Goal: Find specific page/section: Find specific page/section

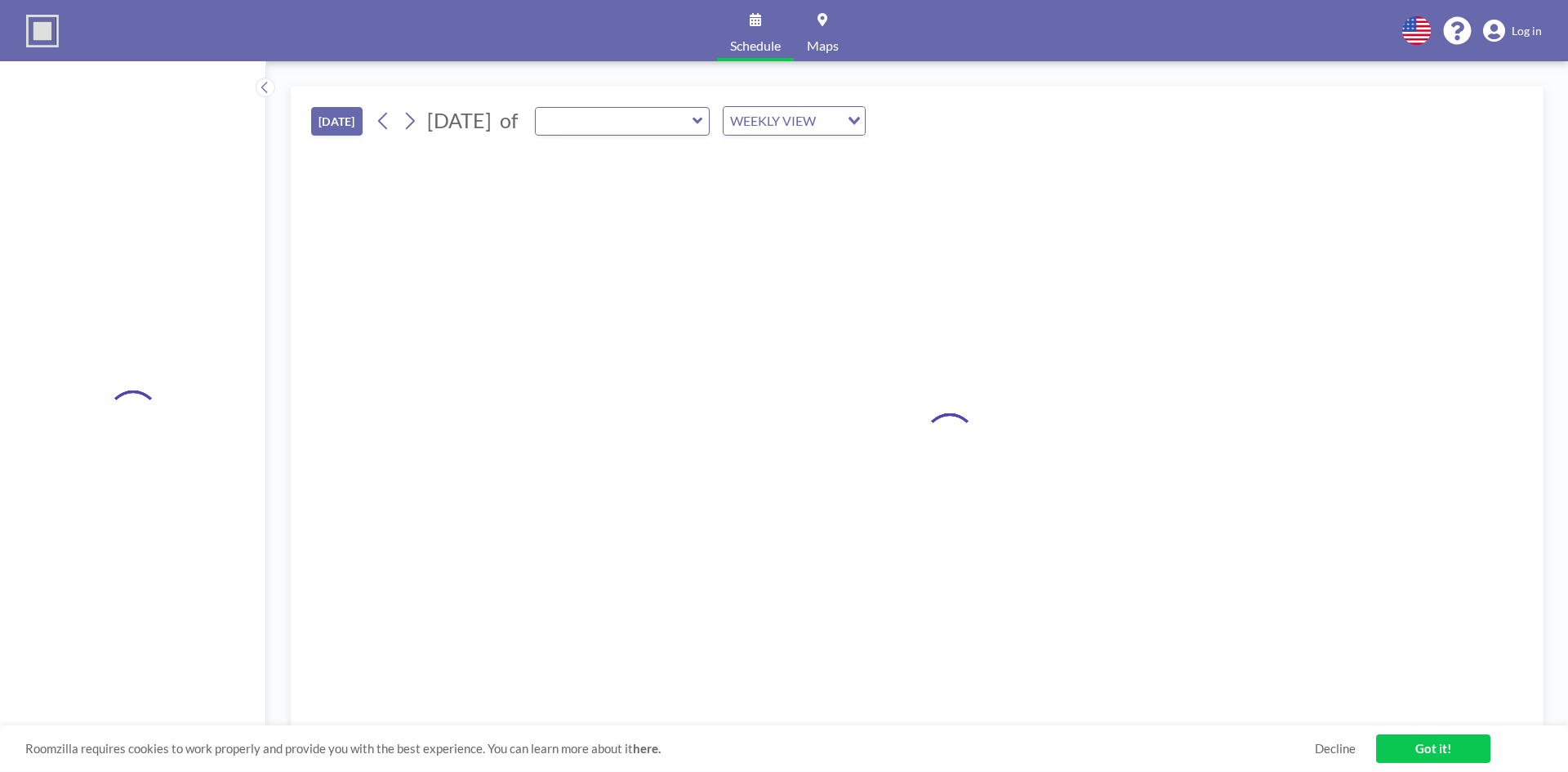
type input "CO Condo Primary Suite"
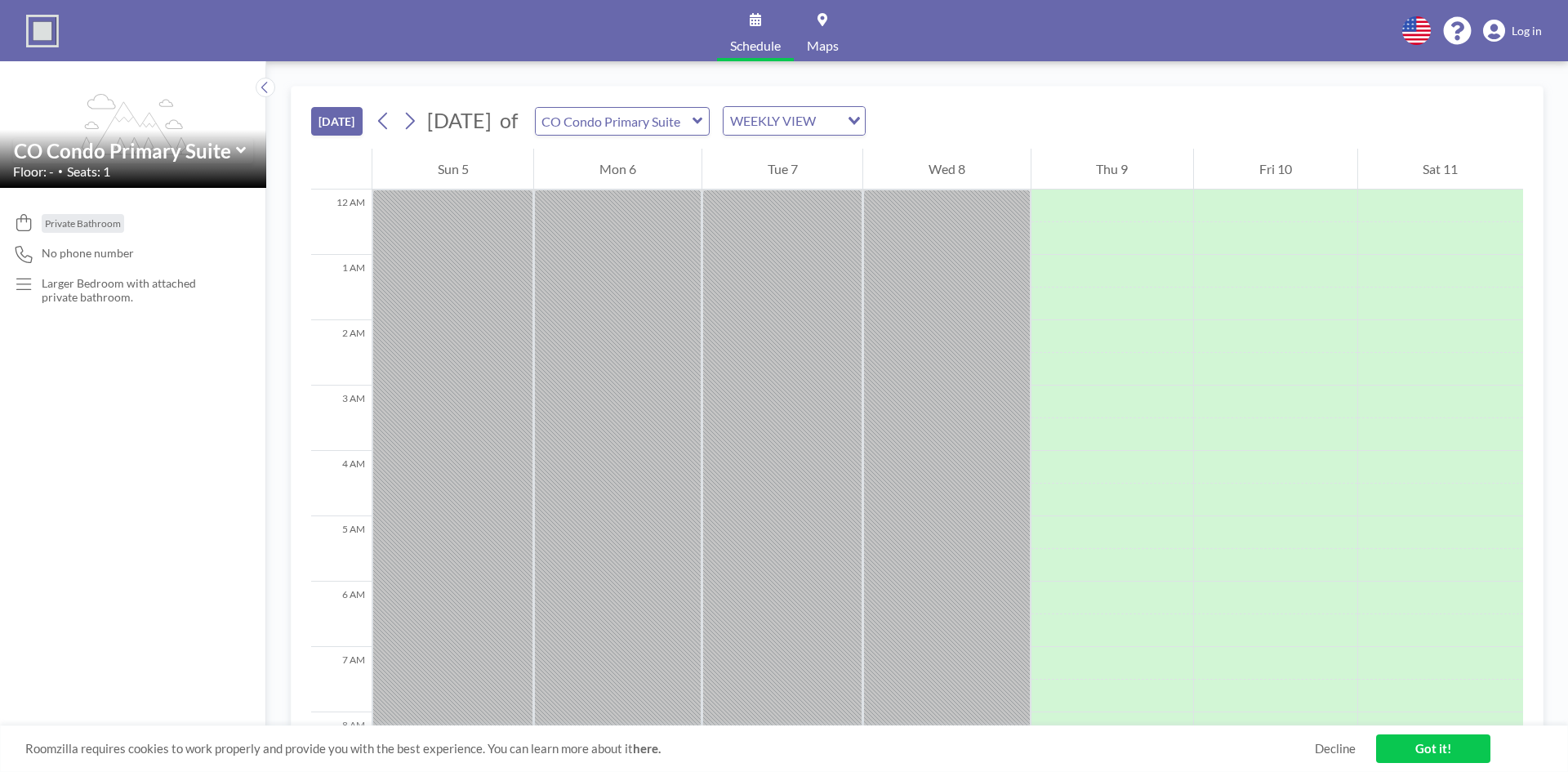
click at [703, 123] on icon at bounding box center [698, 121] width 11 height 17
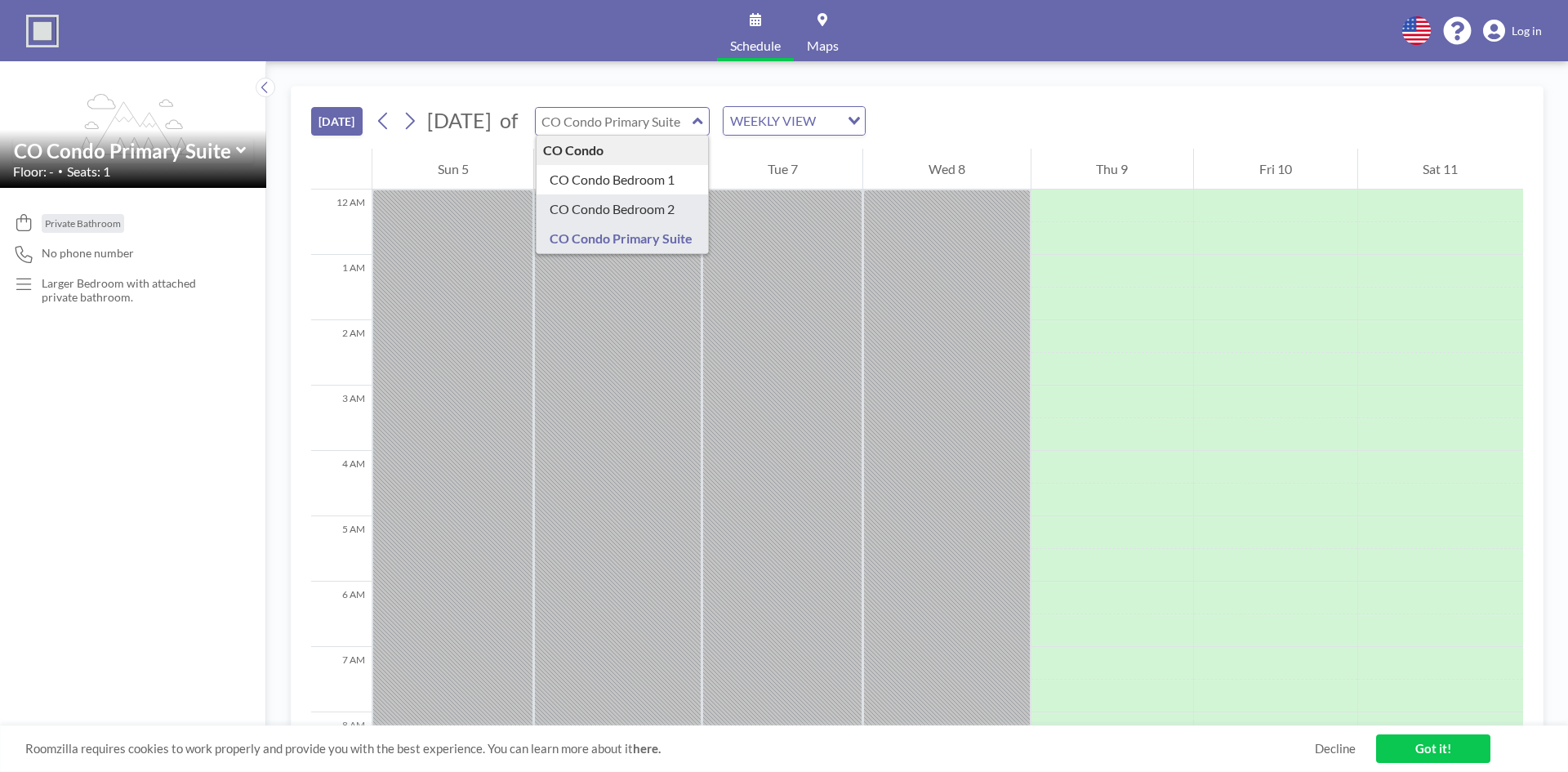
type input "CO Condo Bedroom 2"
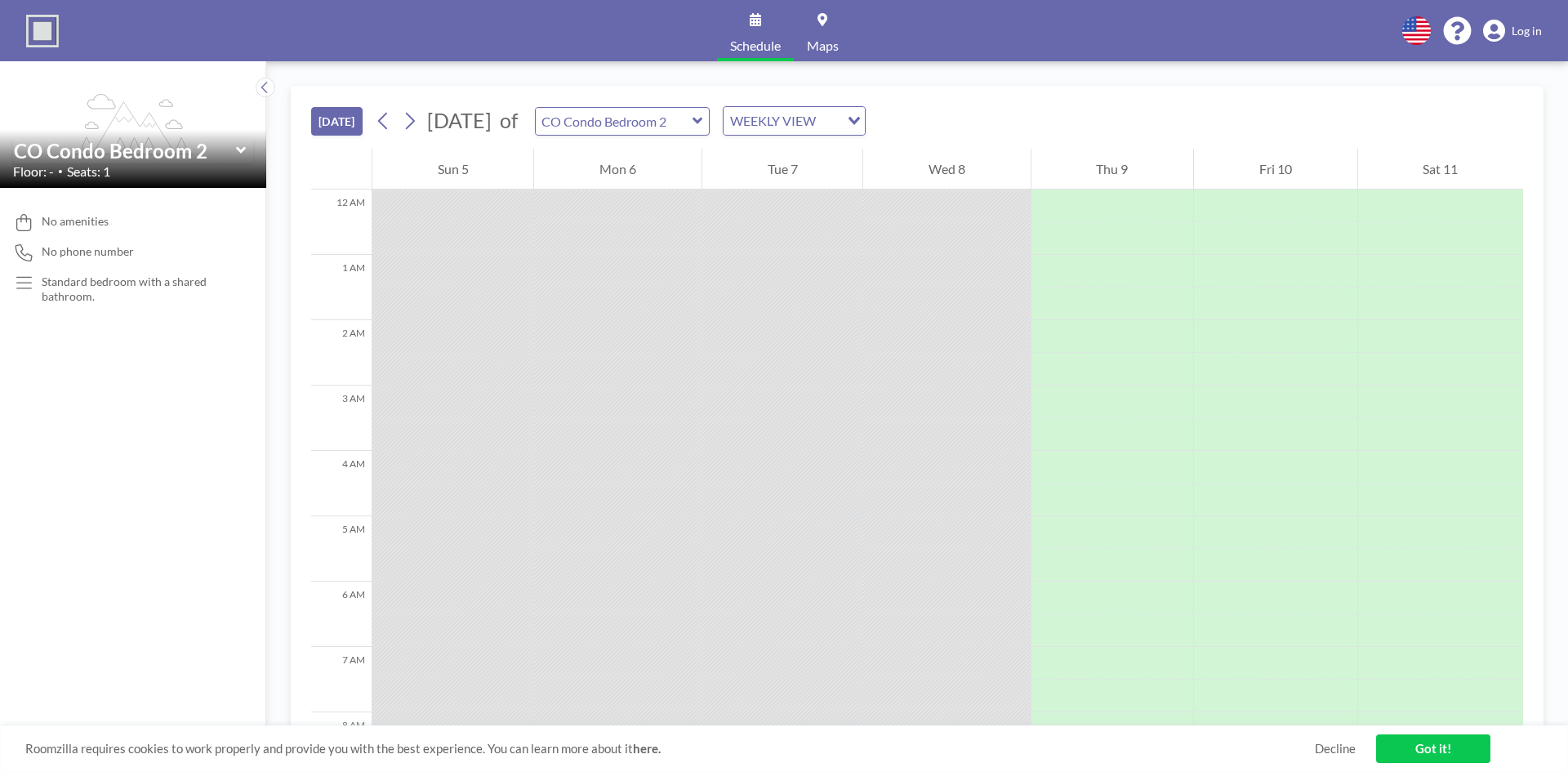
click at [702, 118] on icon at bounding box center [698, 121] width 10 height 7
type input "CO Condo Primary Suite"
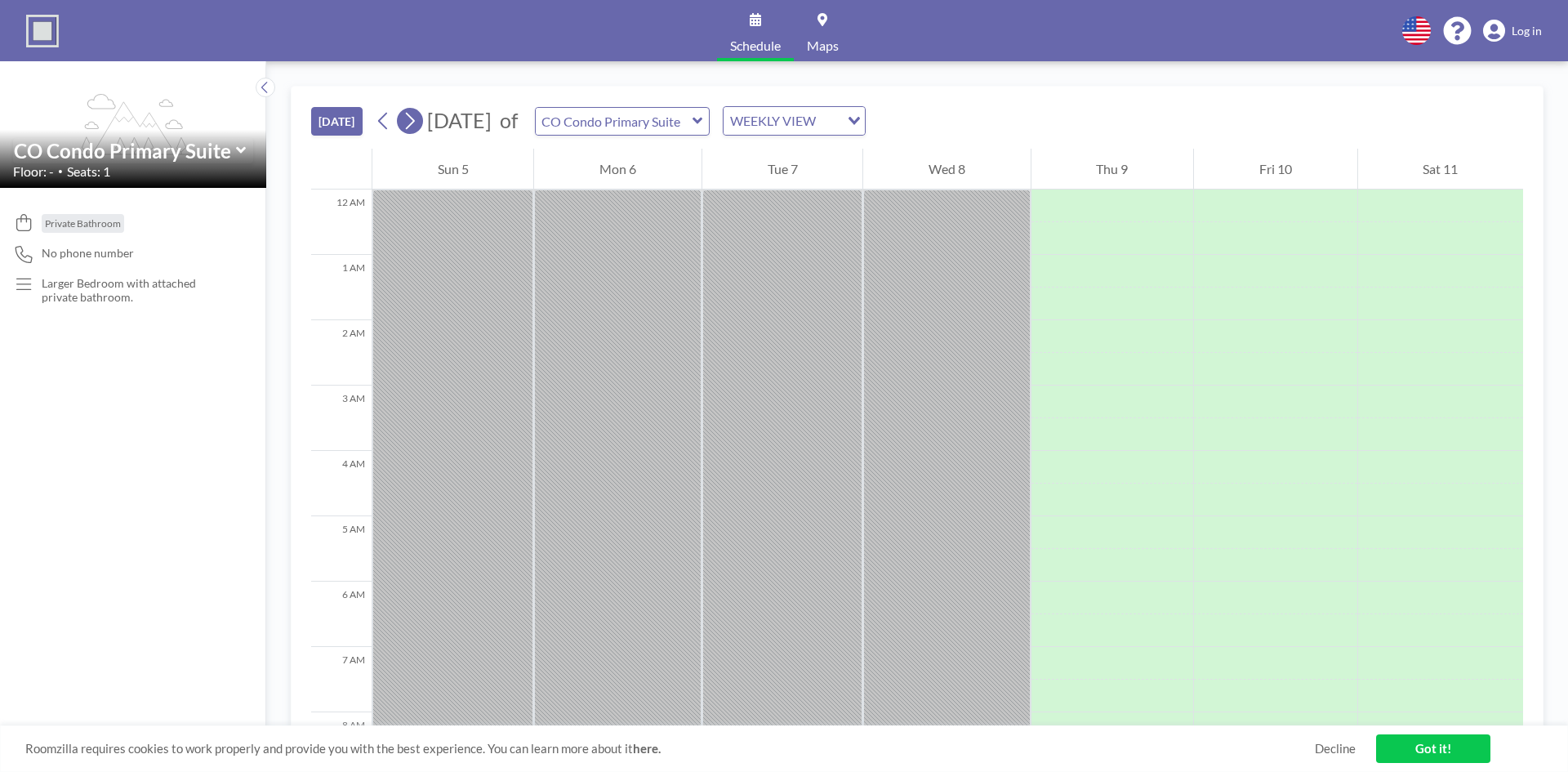
click at [418, 117] on icon at bounding box center [409, 121] width 16 height 25
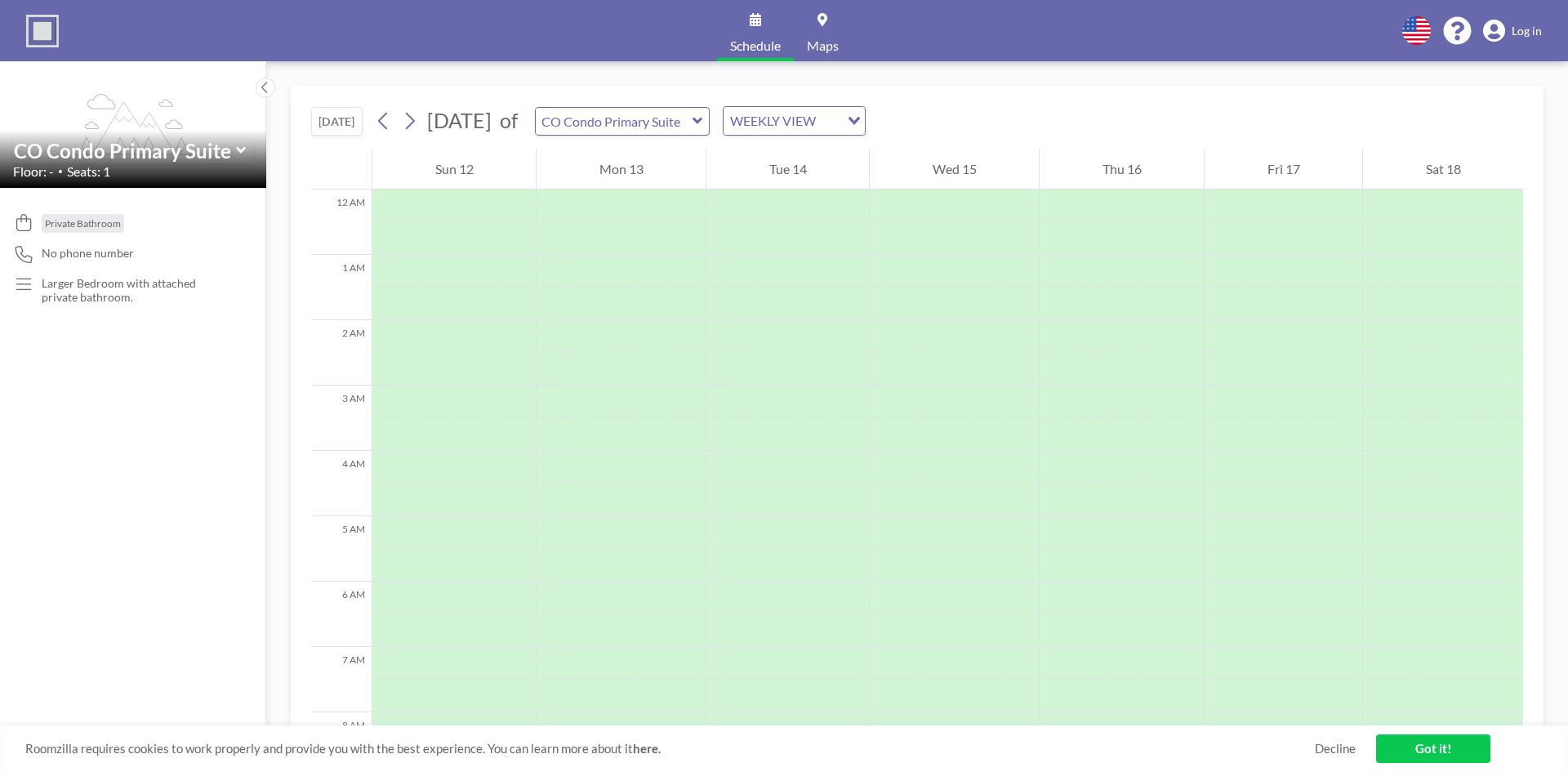
click at [243, 151] on icon at bounding box center [240, 151] width 10 height 7
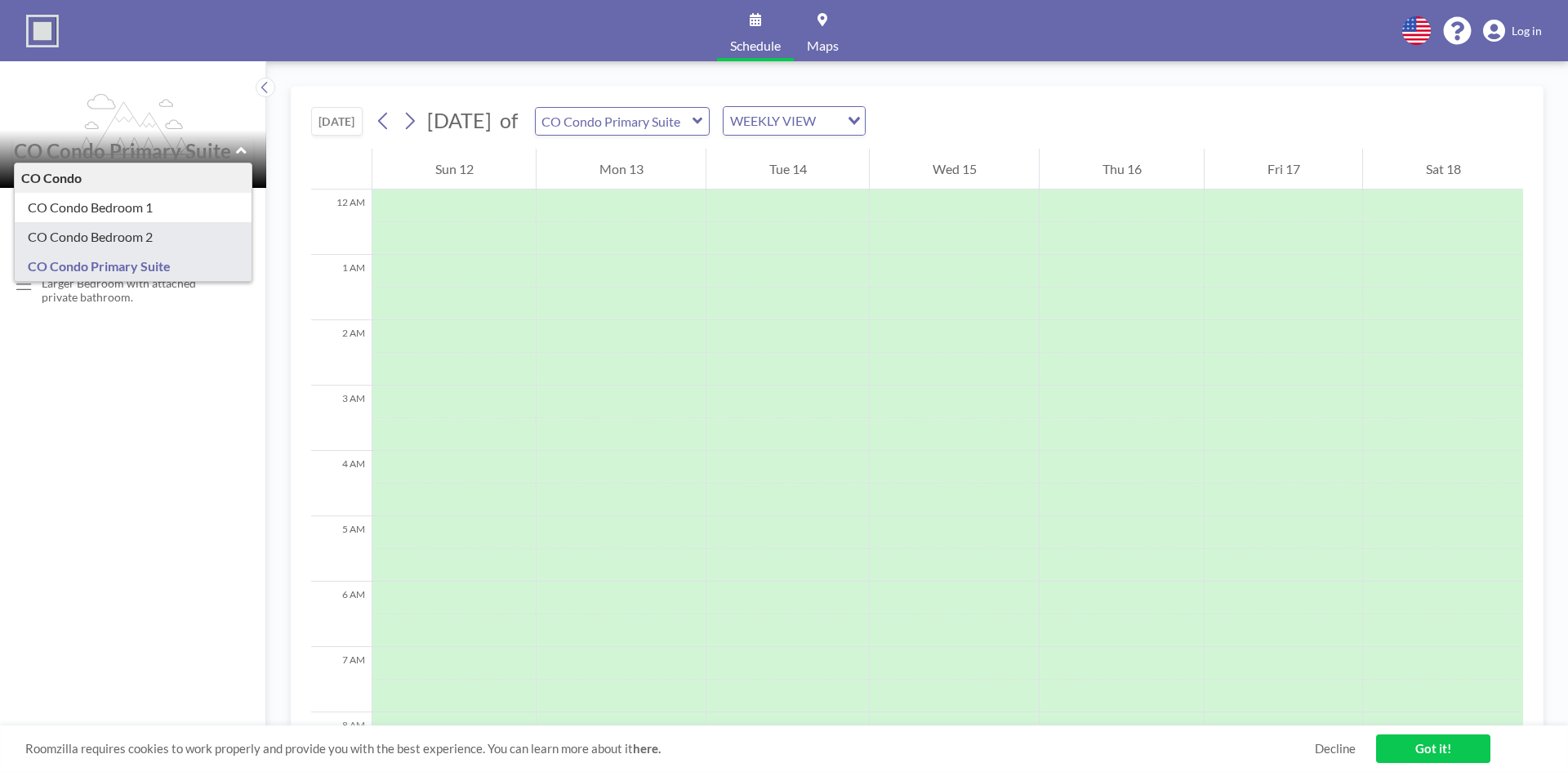
type input "CO Condo Bedroom 2"
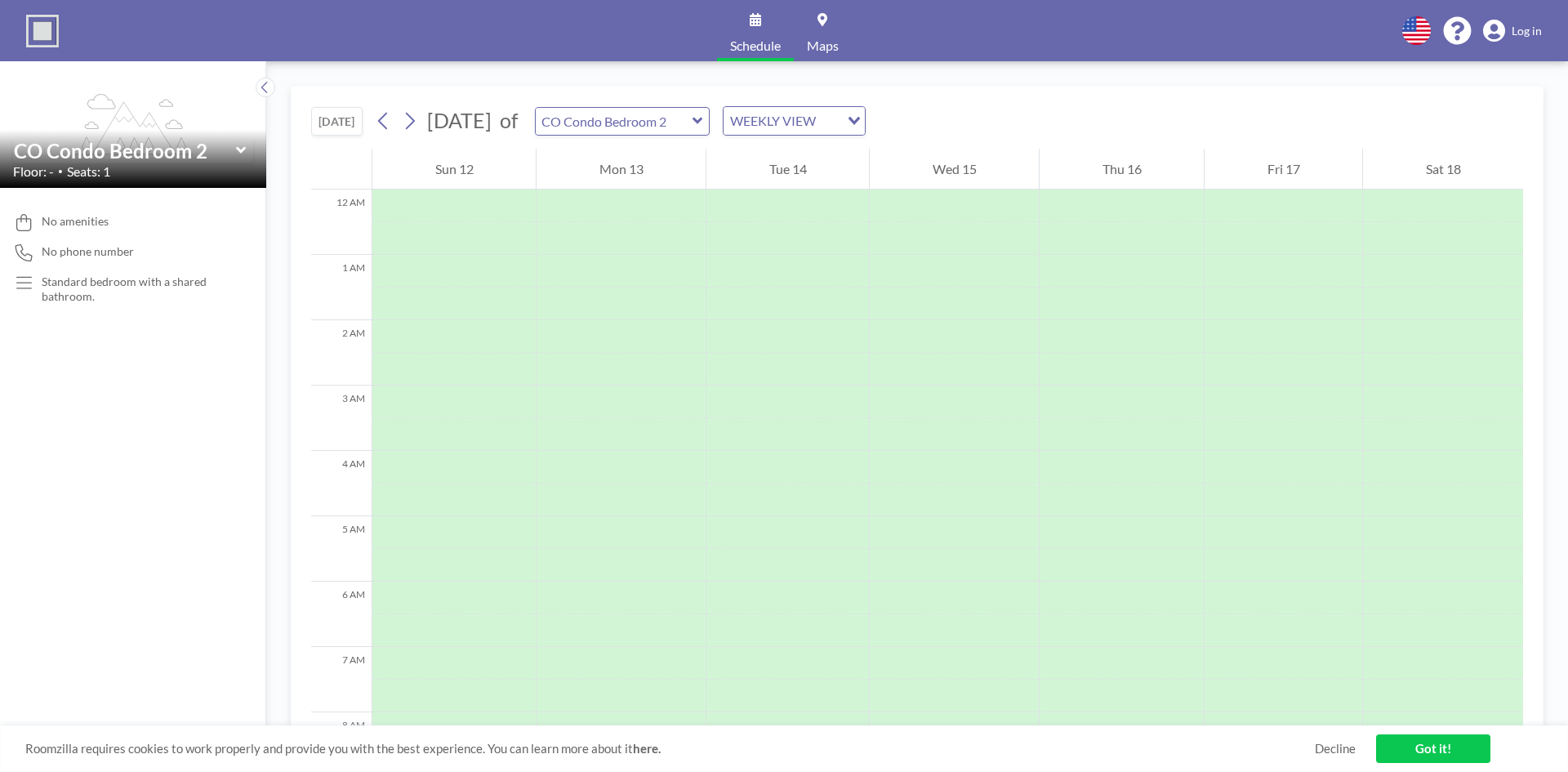
click at [245, 150] on icon at bounding box center [240, 151] width 10 height 7
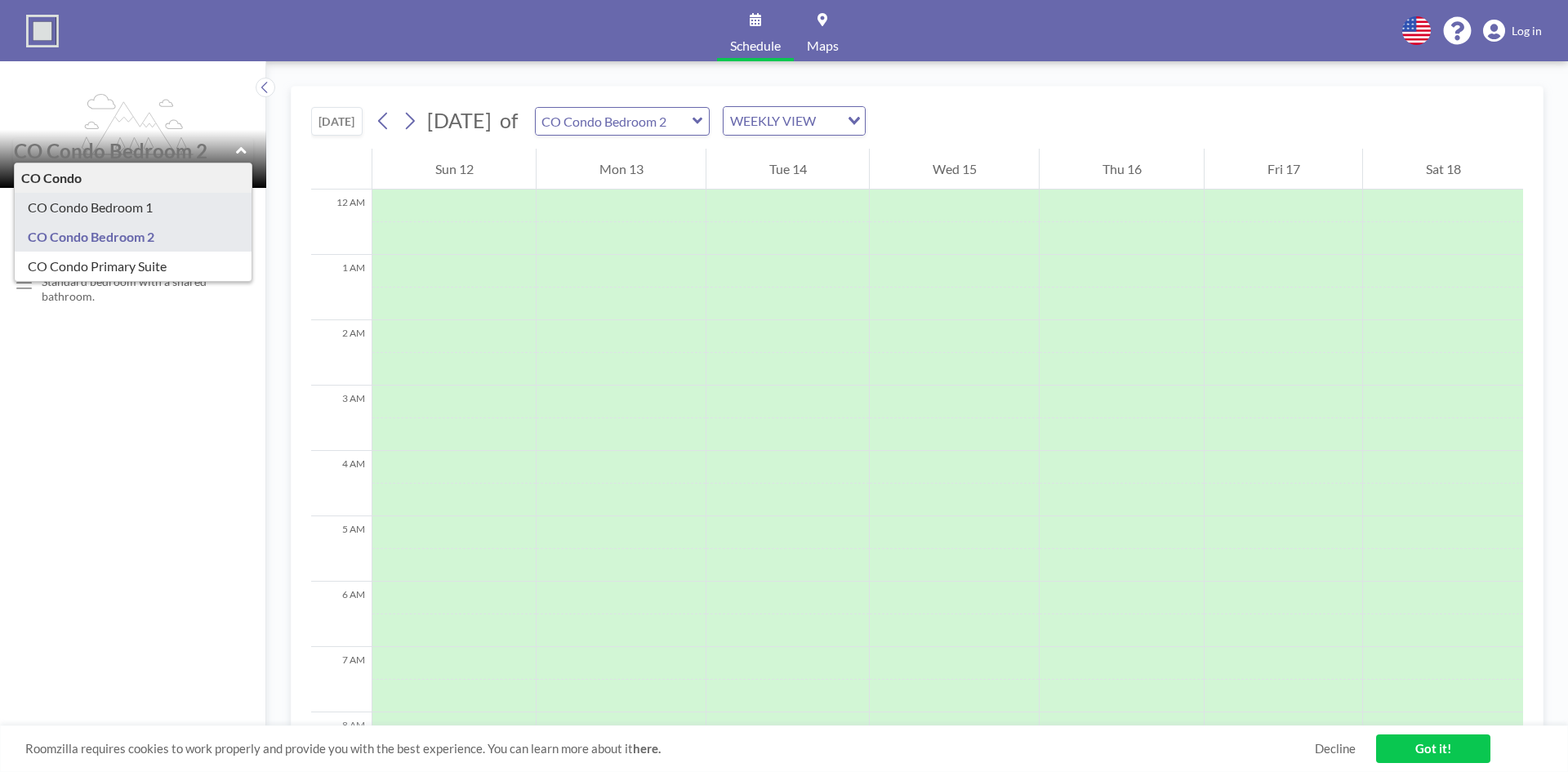
type input "CO Condo Bedroom 1"
